Goal: Transaction & Acquisition: Subscribe to service/newsletter

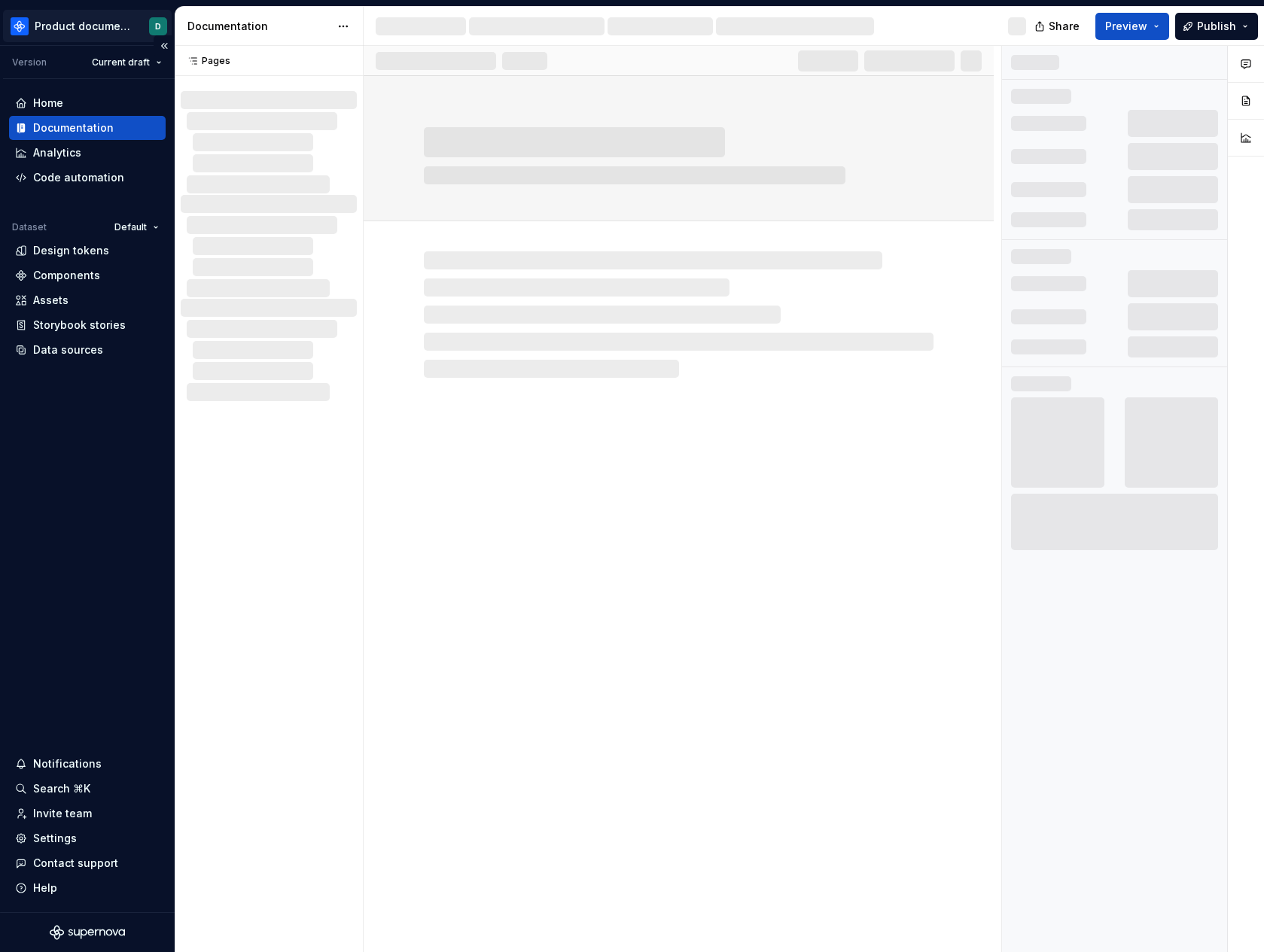
click at [86, 28] on html "Product documentation D Version Current draft Home Documentation Analytics Code…" at bounding box center [632, 476] width 1264 height 952
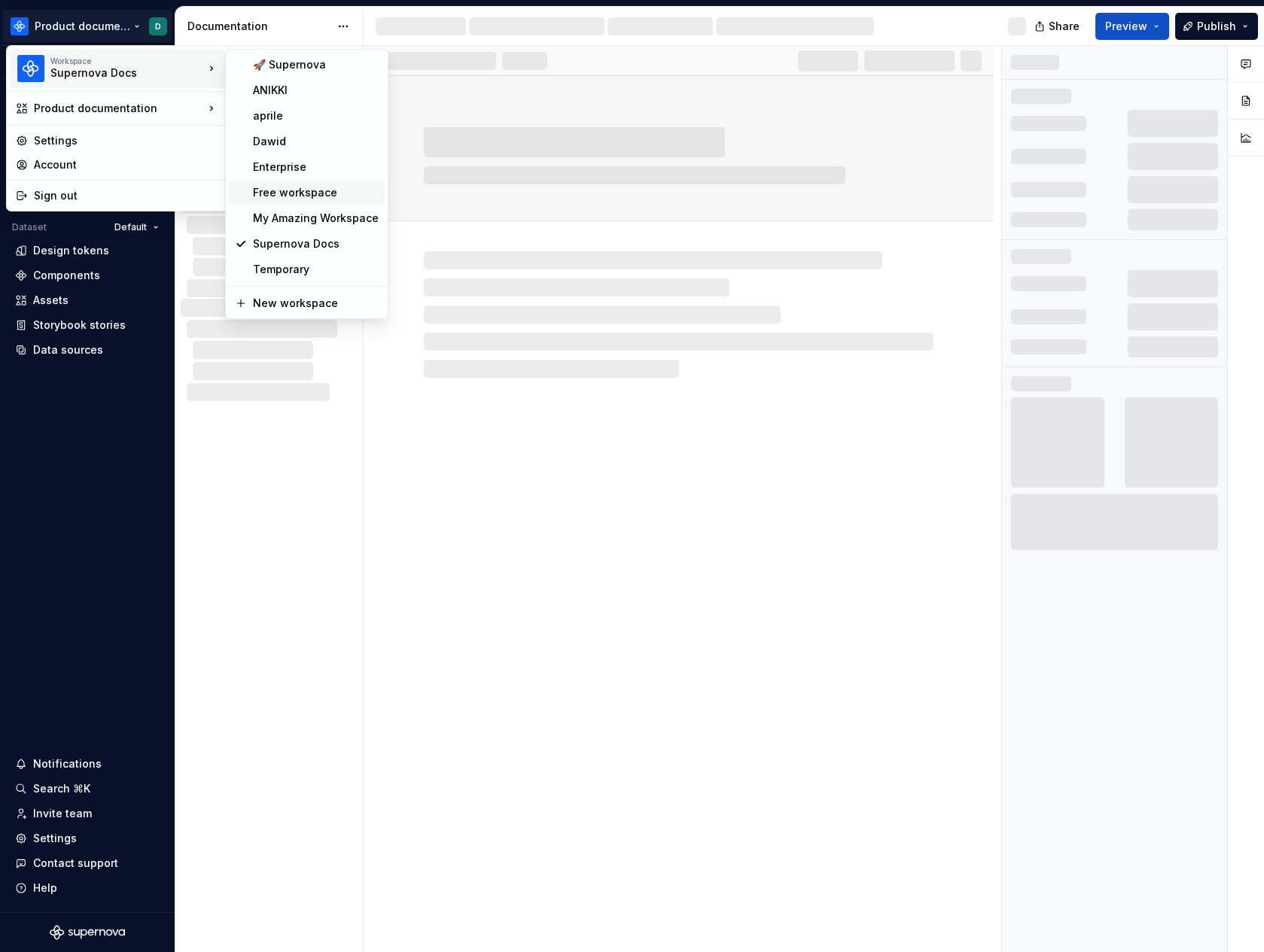
click at [280, 197] on div "Free workspace" at bounding box center [315, 193] width 126 height 15
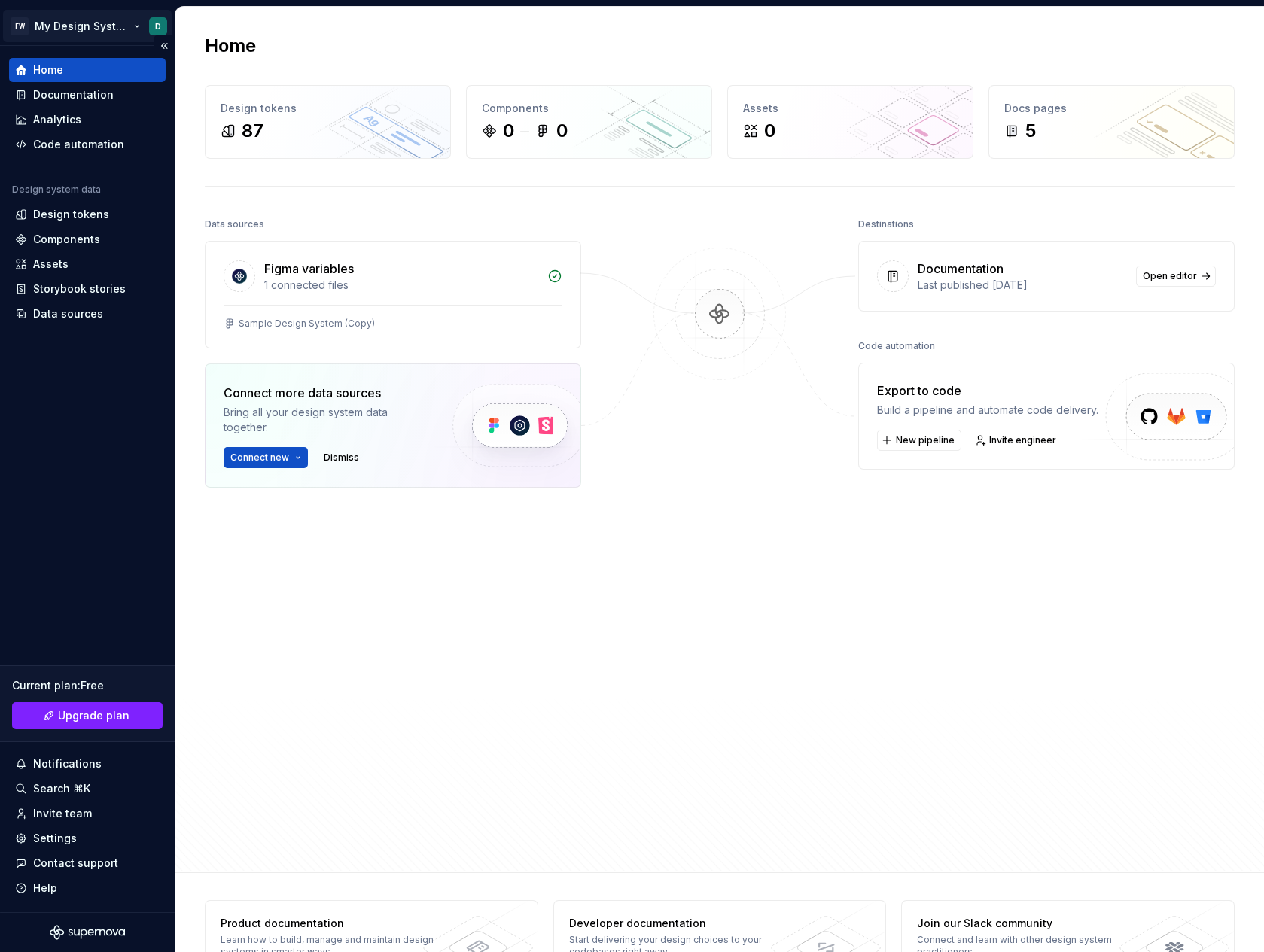
click at [85, 37] on html "FW My Design System D Home Documentation Analytics Code automation Design syste…" at bounding box center [632, 476] width 1264 height 952
click at [132, 394] on html "FW My Design System D Home Documentation Analytics Code automation Design syste…" at bounding box center [632, 476] width 1264 height 952
click at [158, 49] on button "Collapse sidebar" at bounding box center [164, 46] width 21 height 21
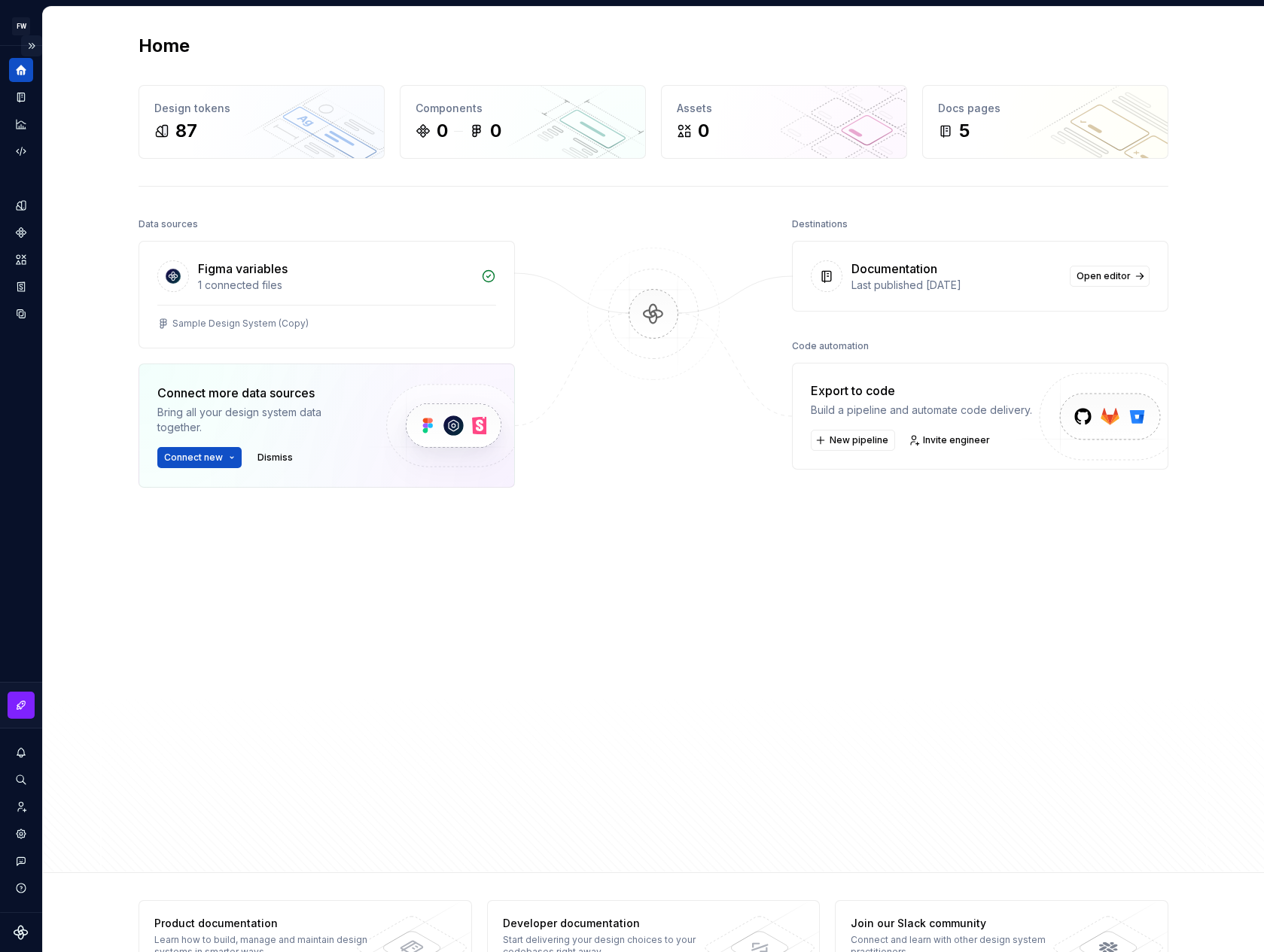
click at [31, 50] on button "Expand sidebar" at bounding box center [31, 46] width 21 height 21
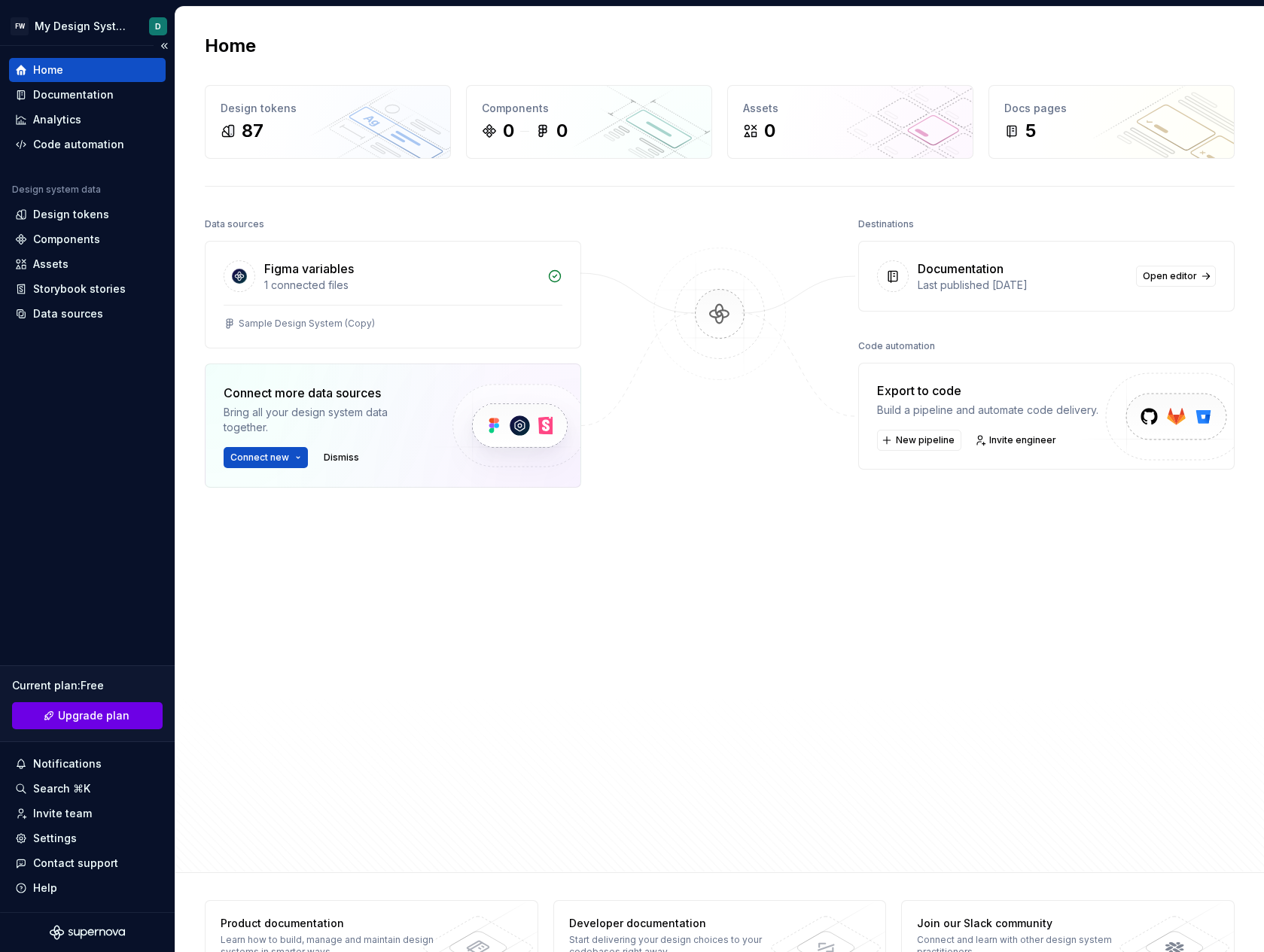
click at [88, 706] on link "Upgrade plan" at bounding box center [87, 716] width 150 height 27
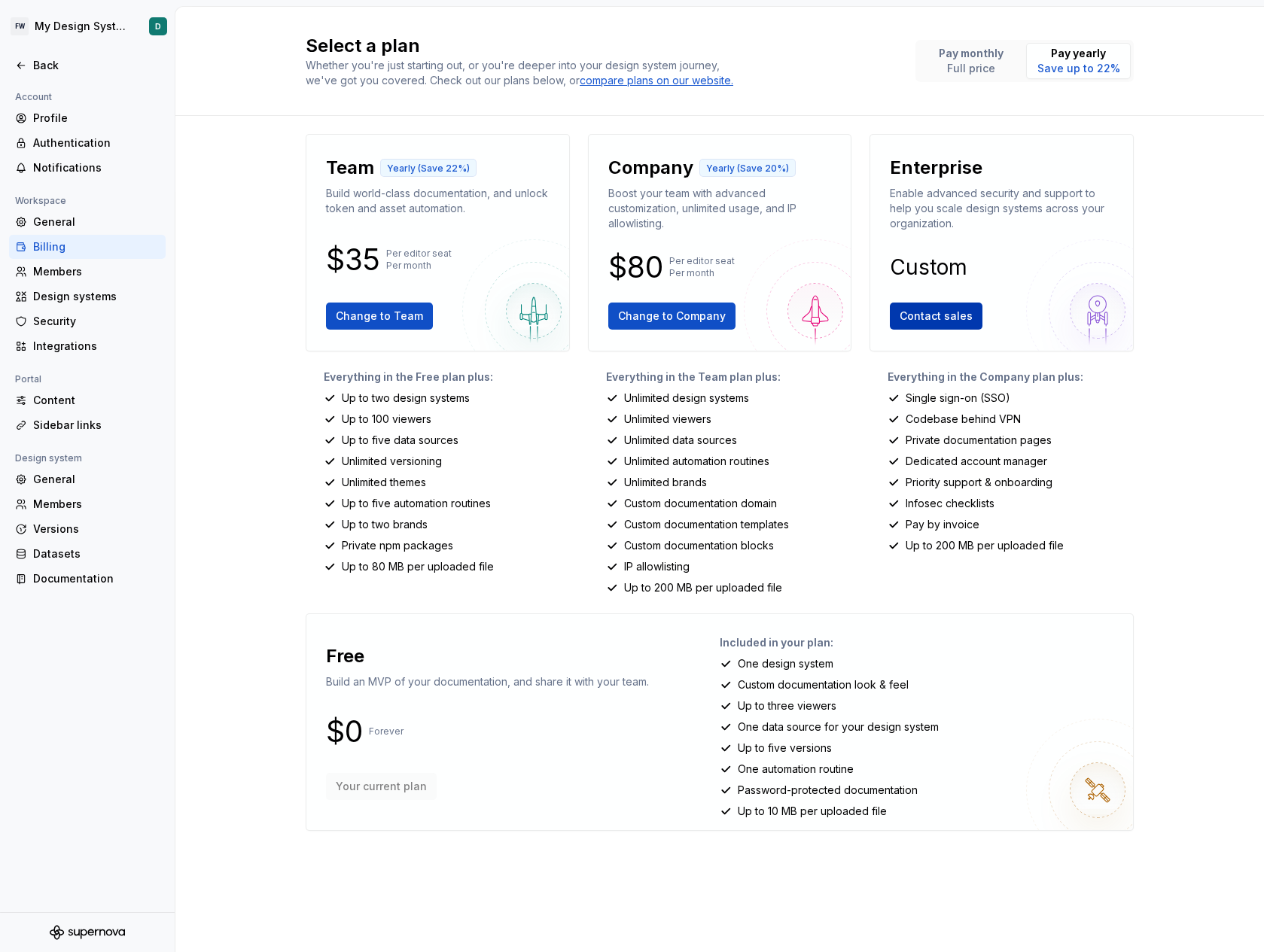
click at [937, 312] on span "Contact sales" at bounding box center [936, 316] width 73 height 15
